Goal: Information Seeking & Learning: Learn about a topic

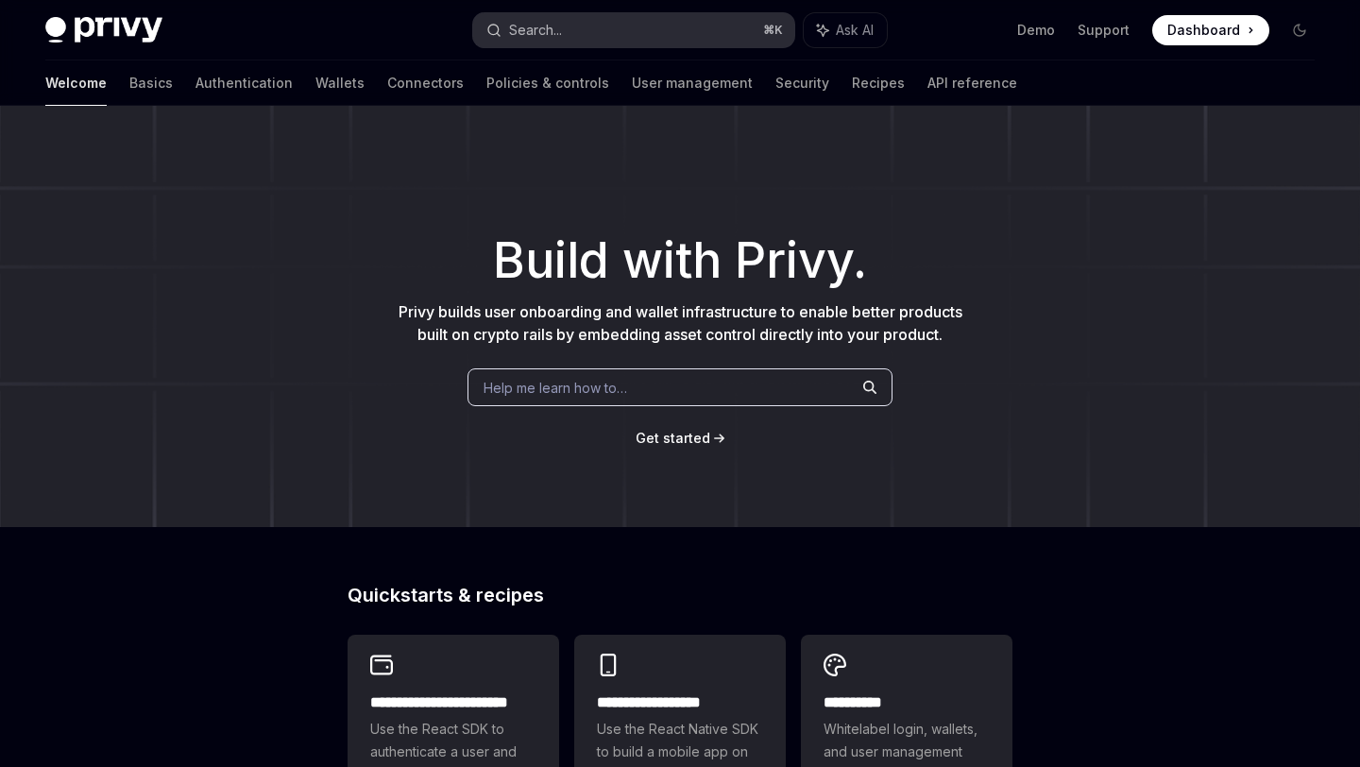
click at [571, 35] on button "Search... ⌘ K" at bounding box center [633, 30] width 320 height 34
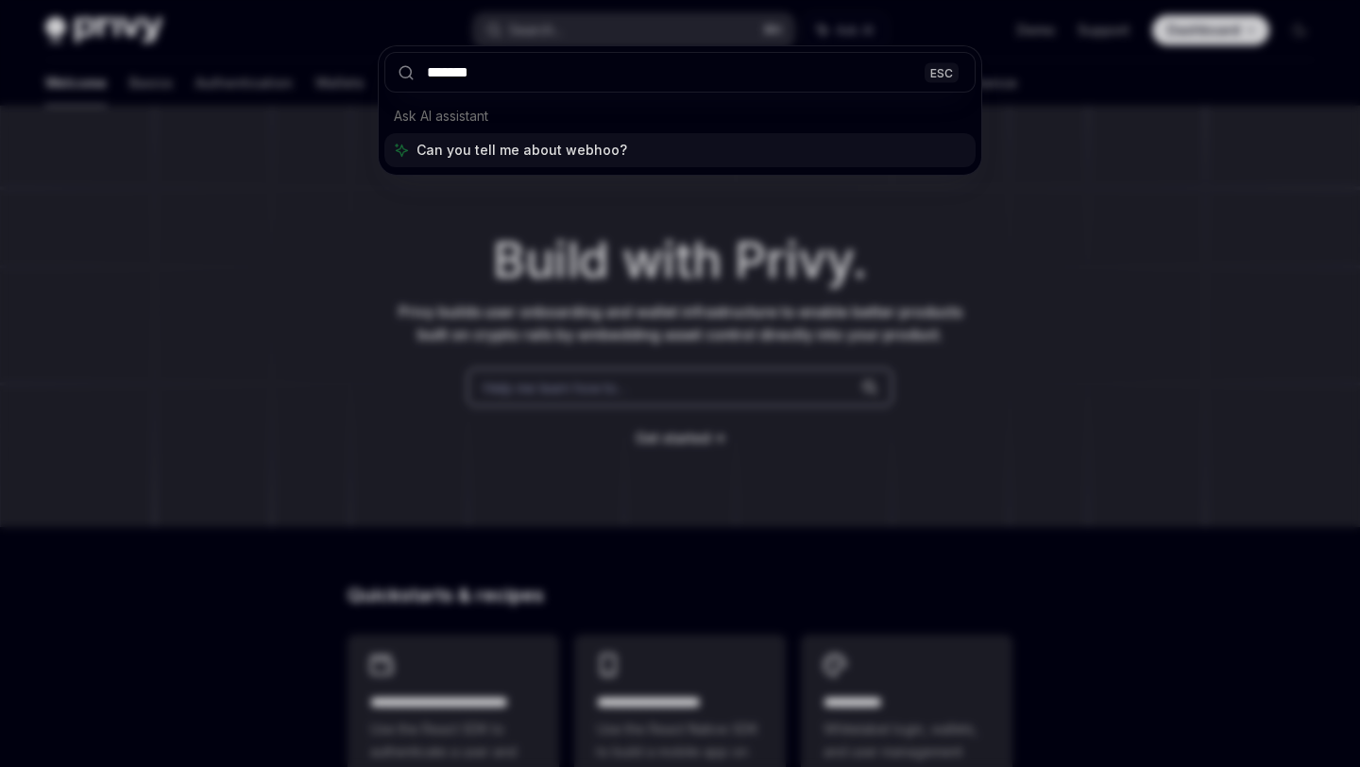
type input "********"
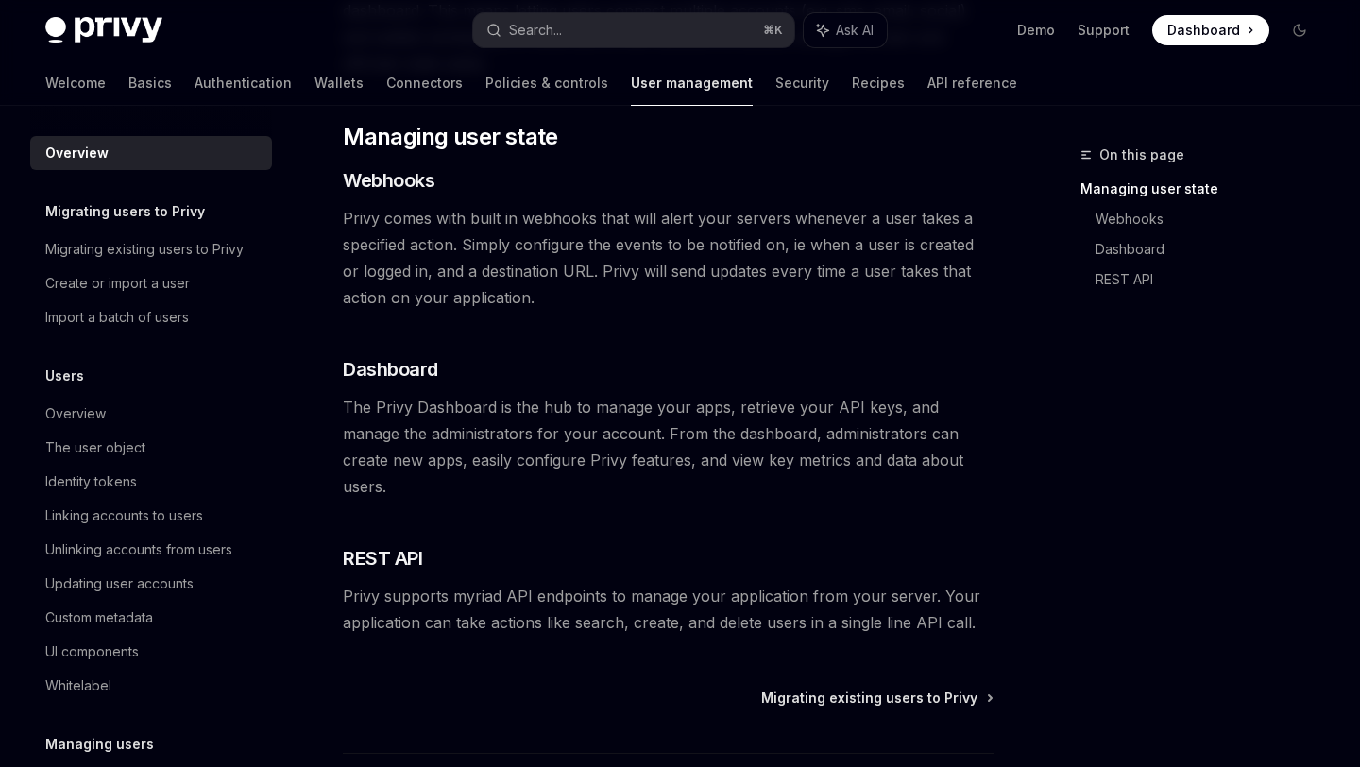
scroll to position [336, 0]
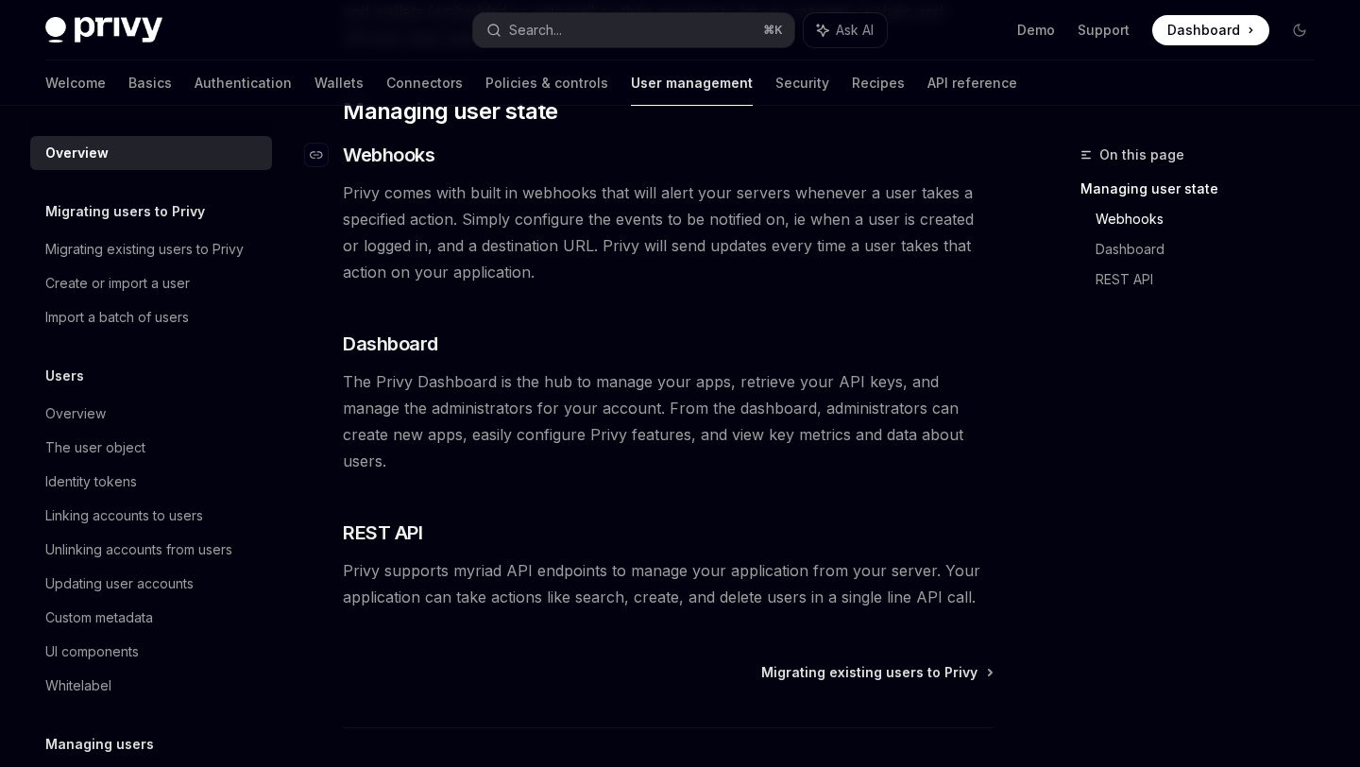
click at [401, 158] on span "Webhooks" at bounding box center [389, 155] width 92 height 26
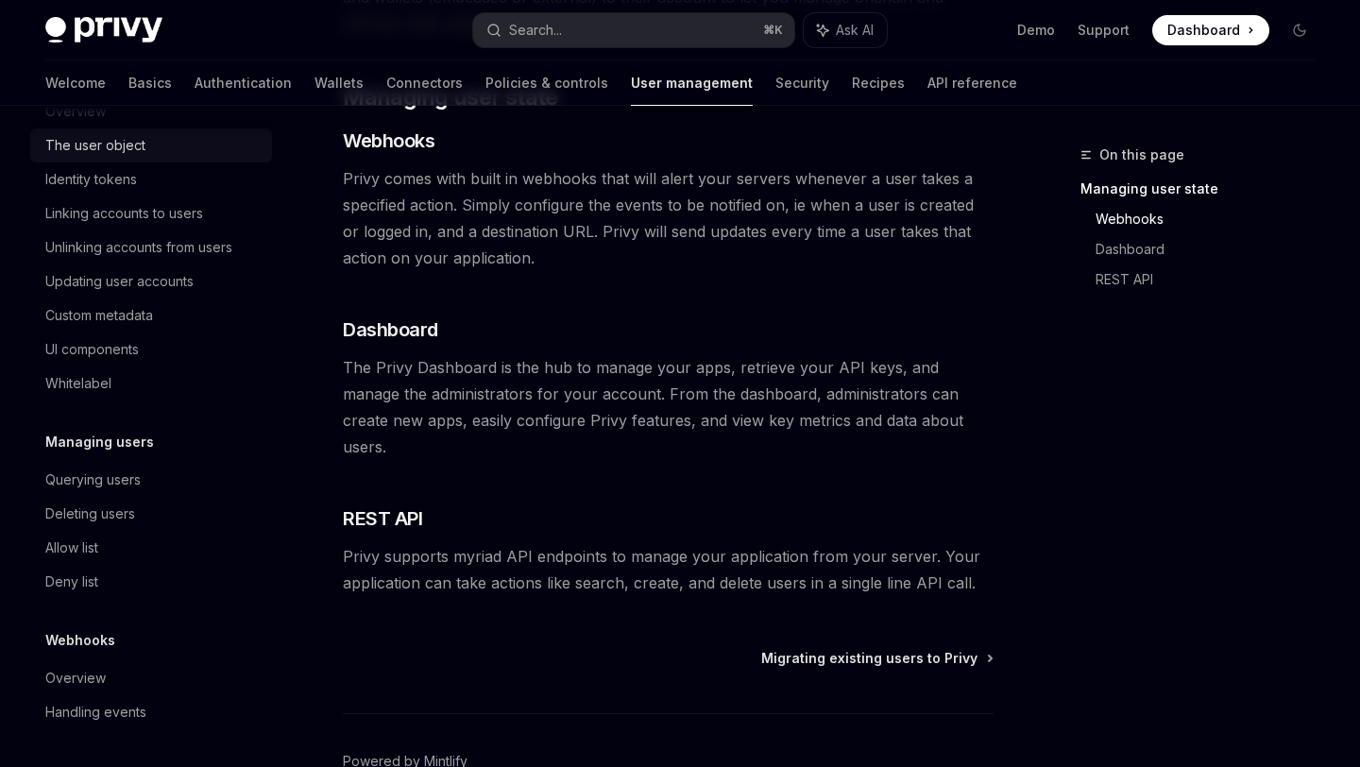
scroll to position [352, 0]
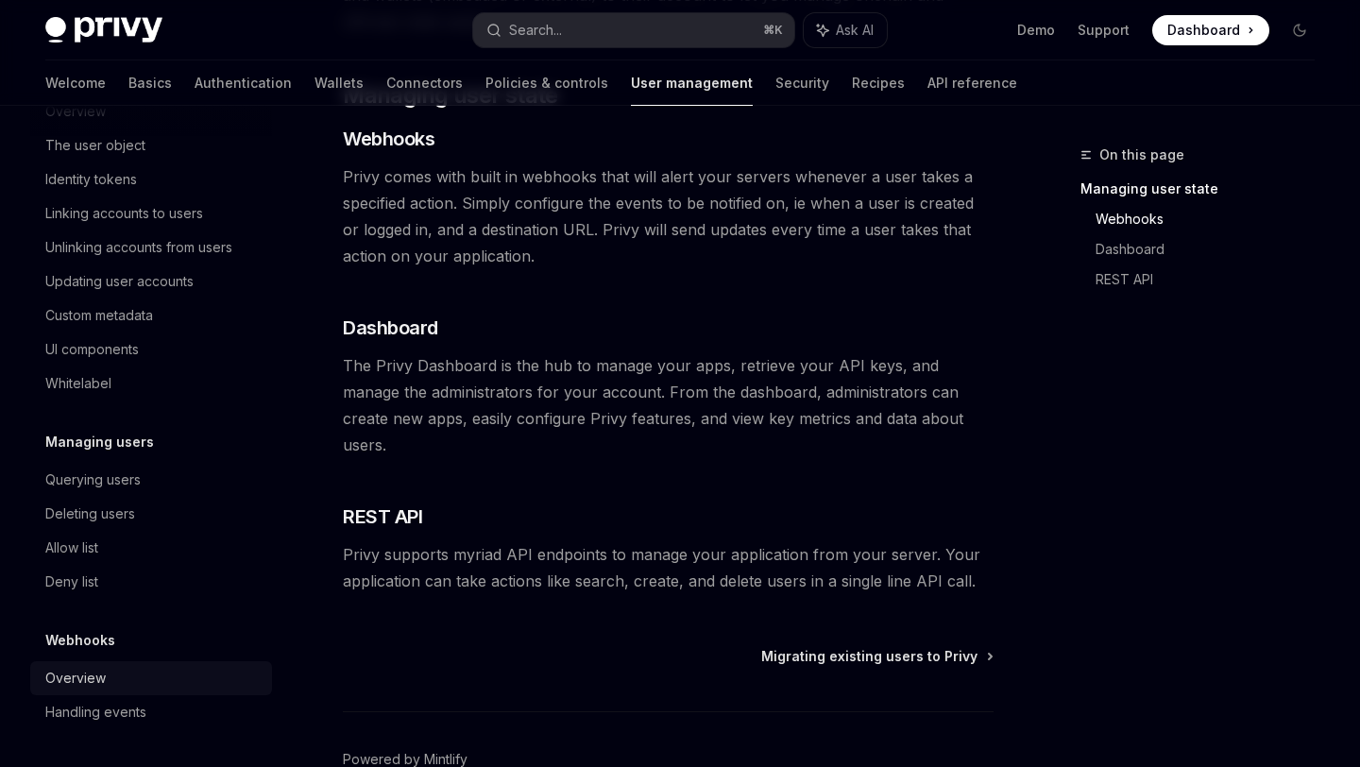
click at [97, 676] on div "Overview" at bounding box center [75, 678] width 60 height 23
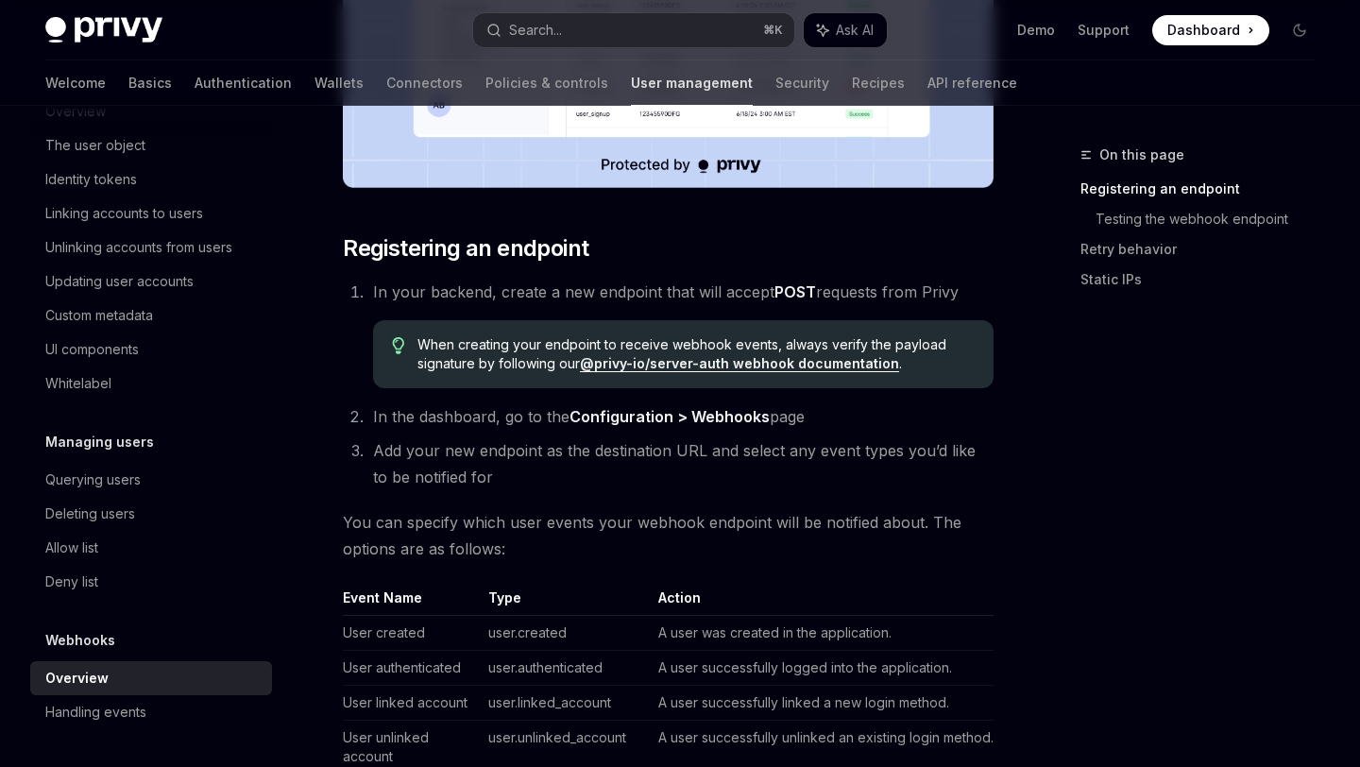
scroll to position [743, 0]
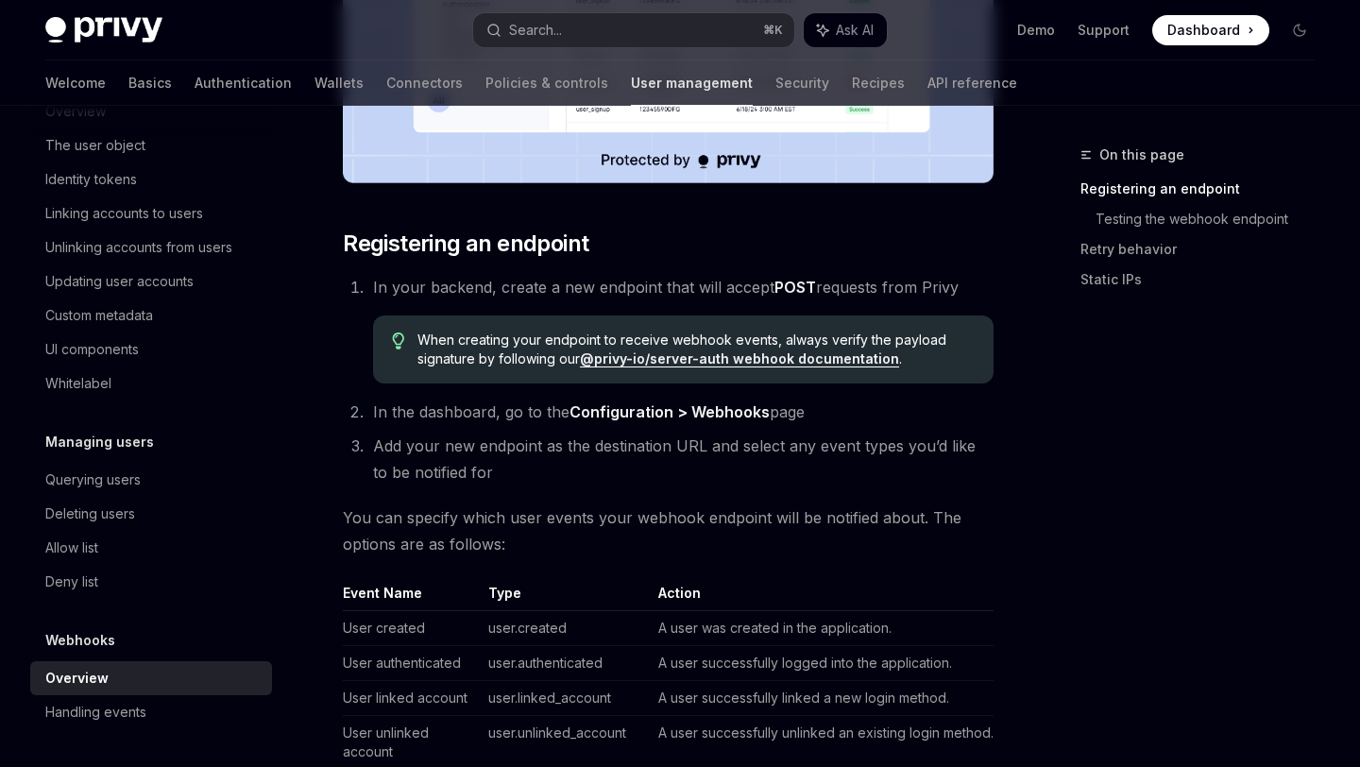
click at [692, 357] on link "@privy-io/server-auth webhook documentation" at bounding box center [739, 358] width 319 height 17
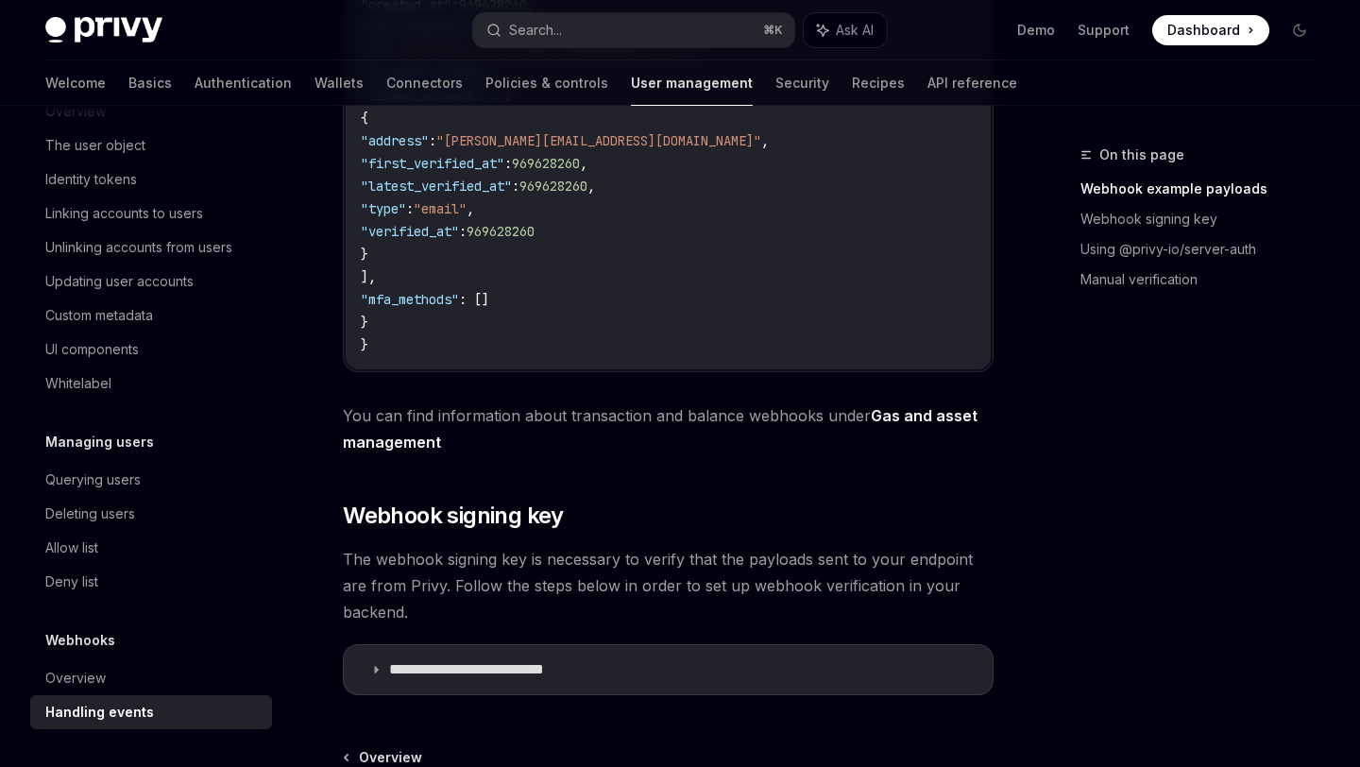
scroll to position [891, 0]
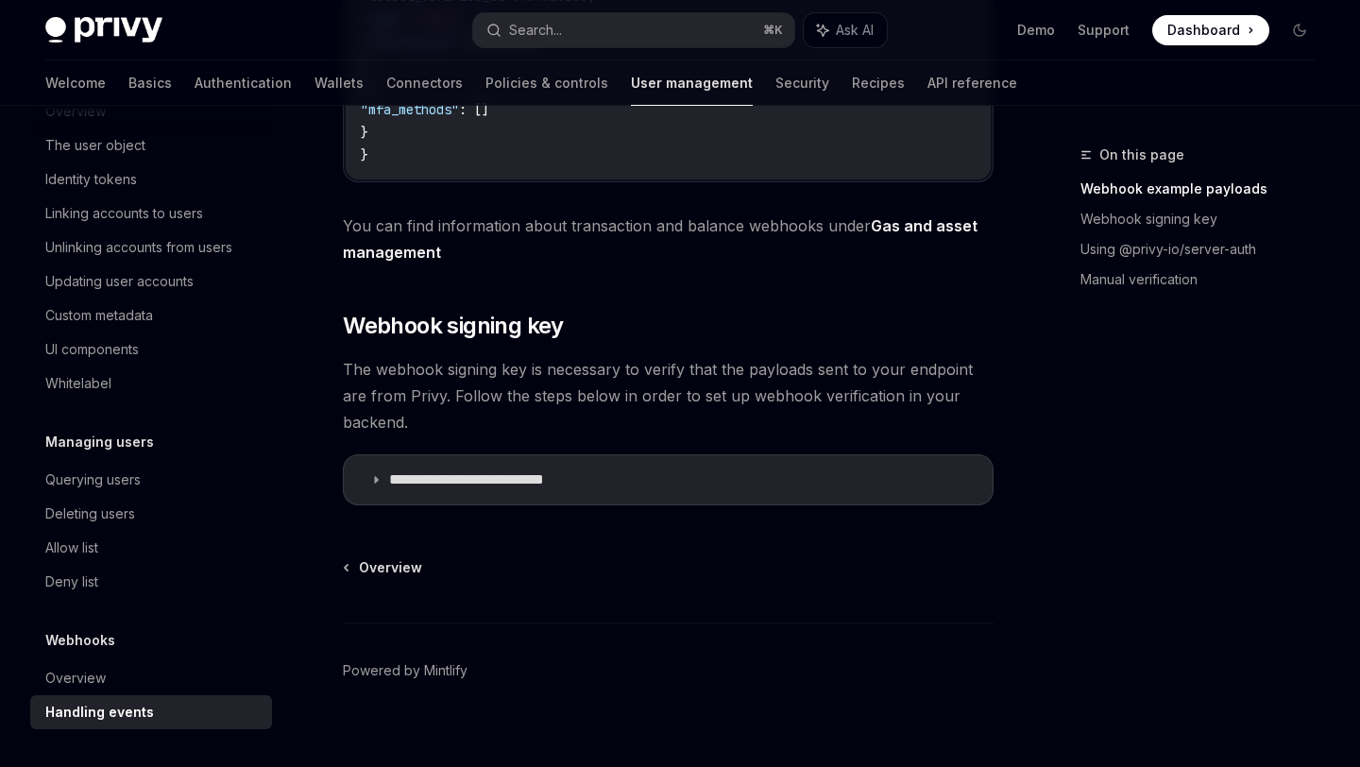
type textarea "*"
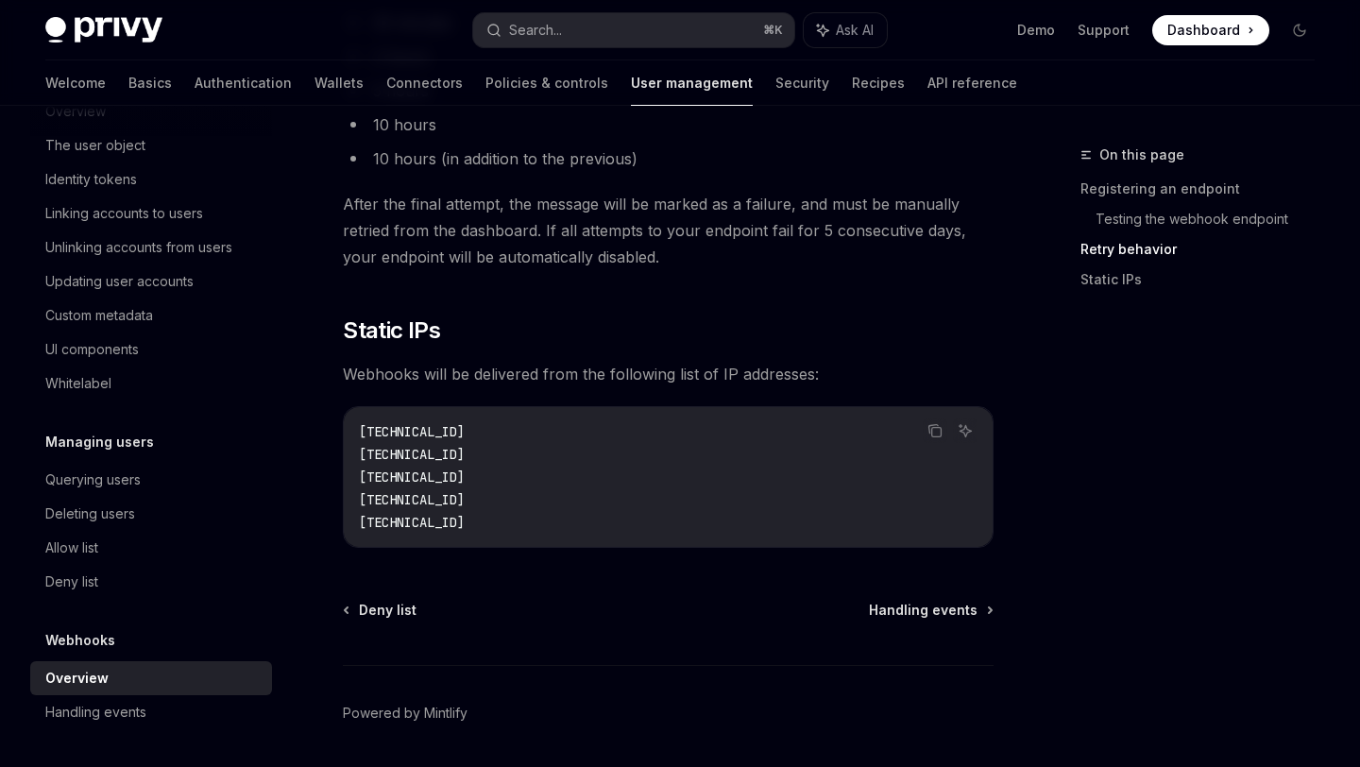
scroll to position [2517, 0]
